Goal: Complete application form

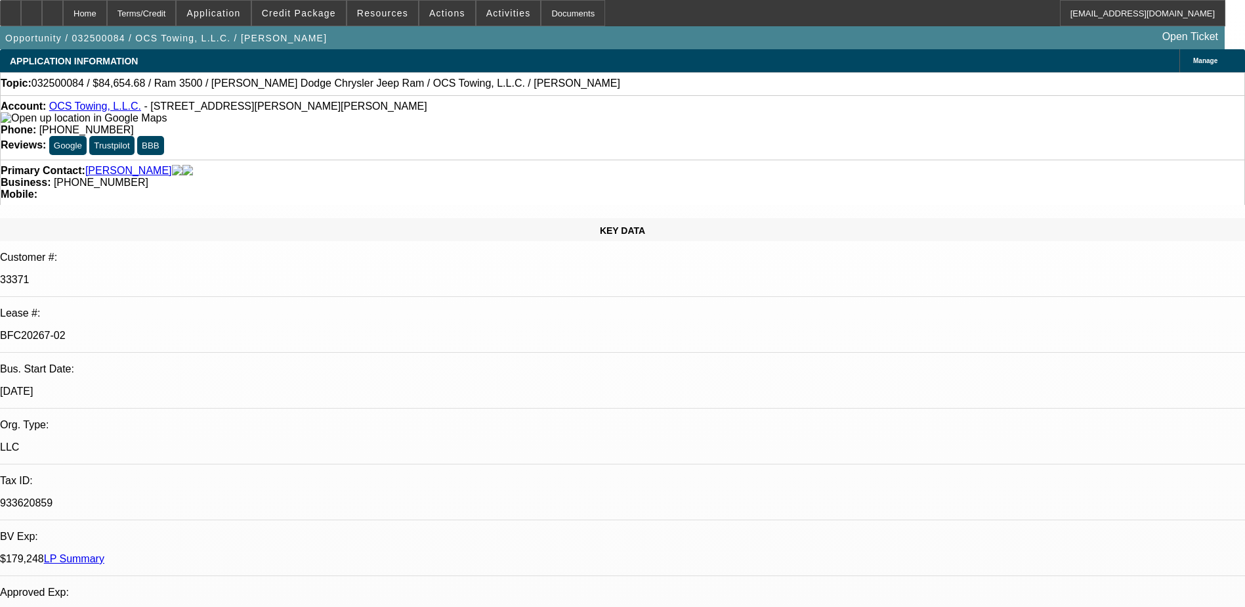
select select "0"
select select "2"
select select "0.1"
select select "4"
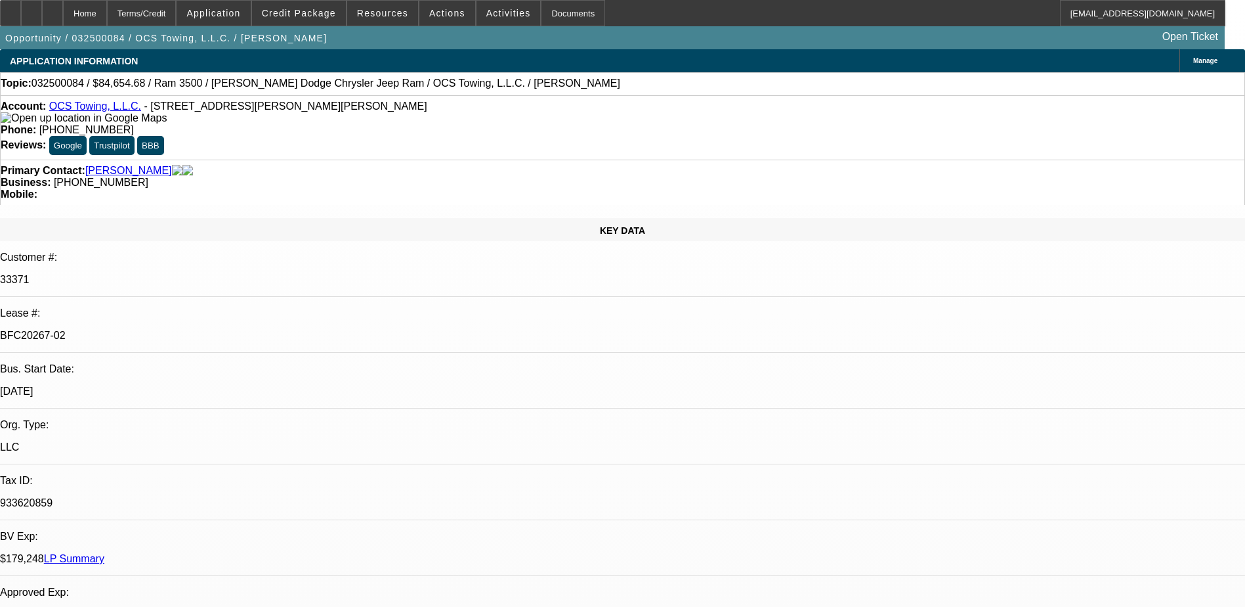
select select "0"
select select "2"
select select "0.1"
select select "4"
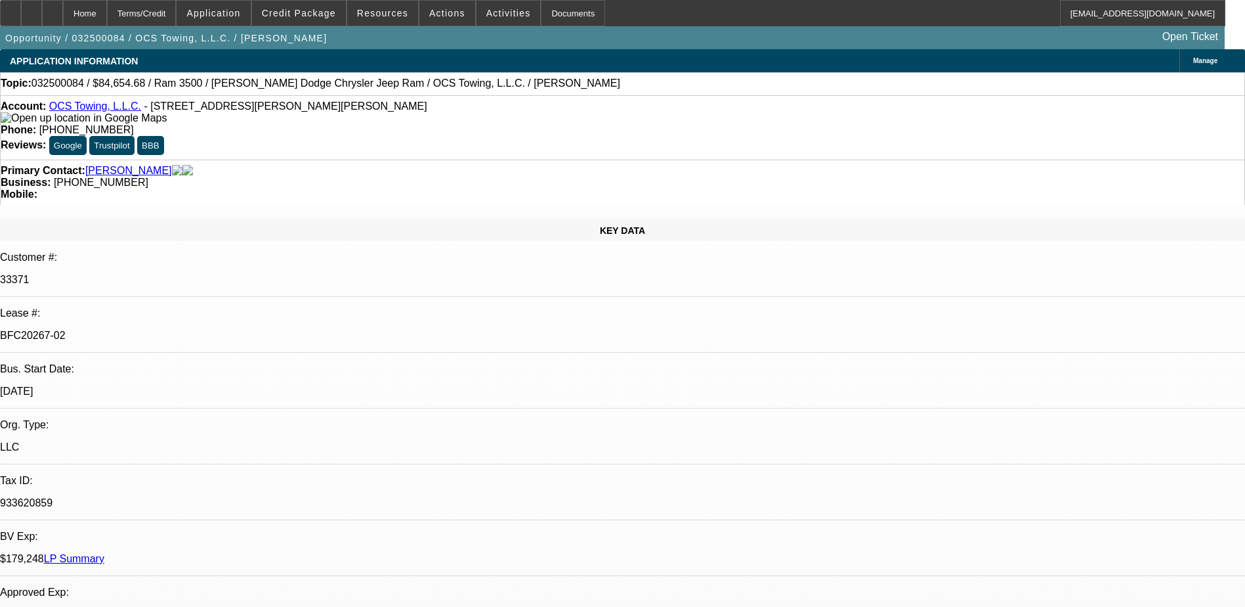
select select "0"
select select "2"
select select "0.1"
select select "4"
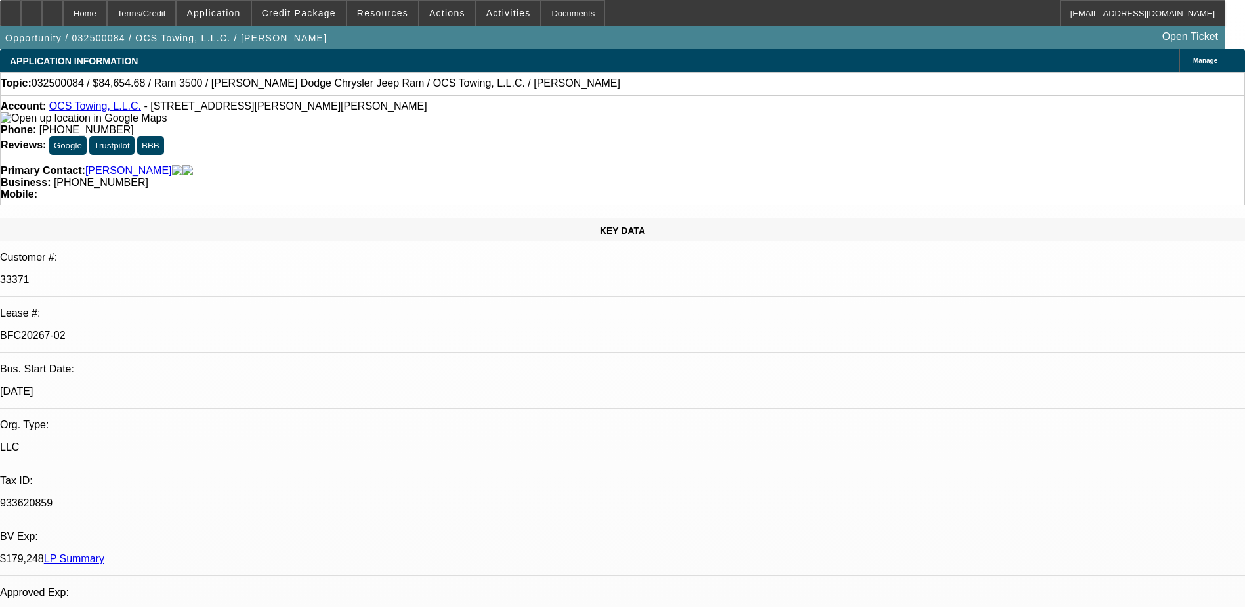
select select "0"
select select "2"
select select "0.1"
select select "4"
